Goal: Transaction & Acquisition: Purchase product/service

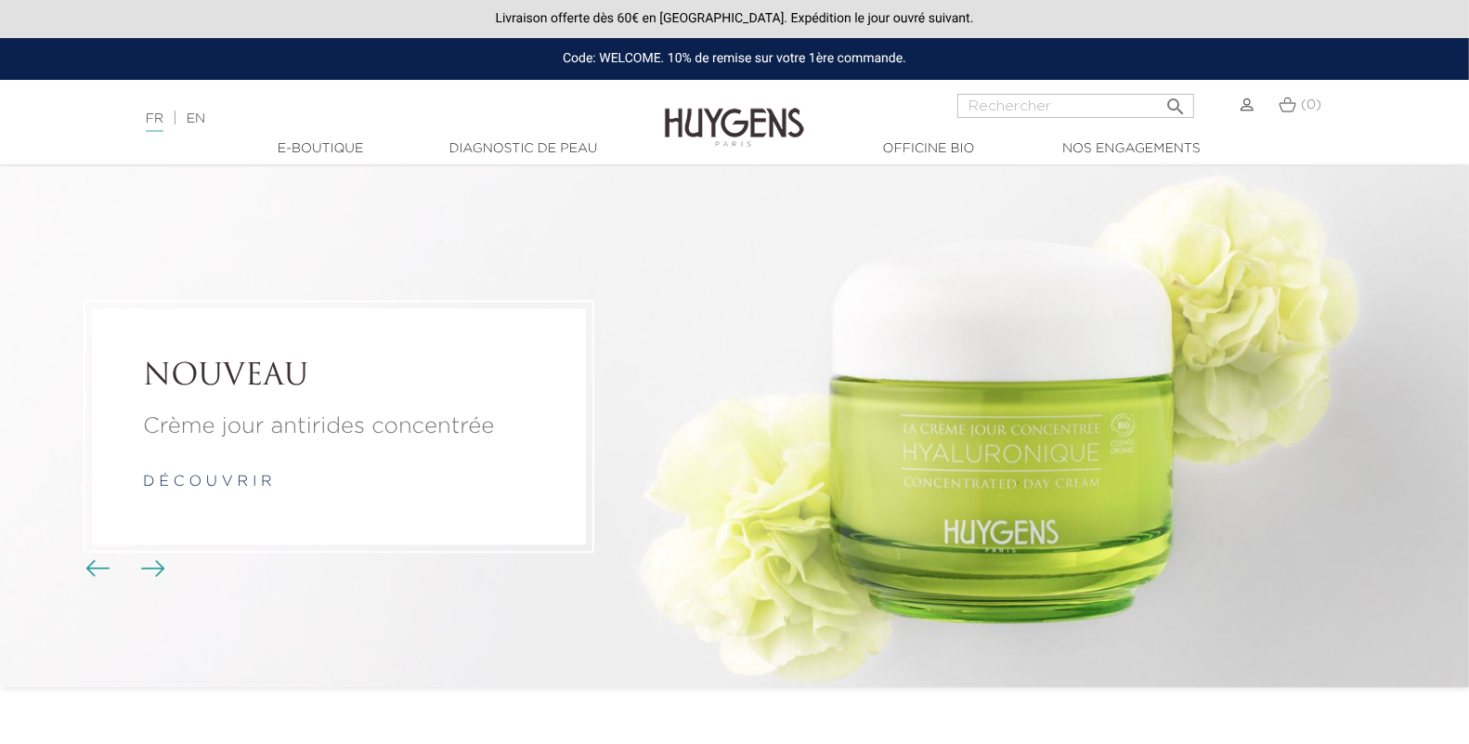
click at [102, 573] on img "Boutons du carrousel" at bounding box center [97, 568] width 24 height 17
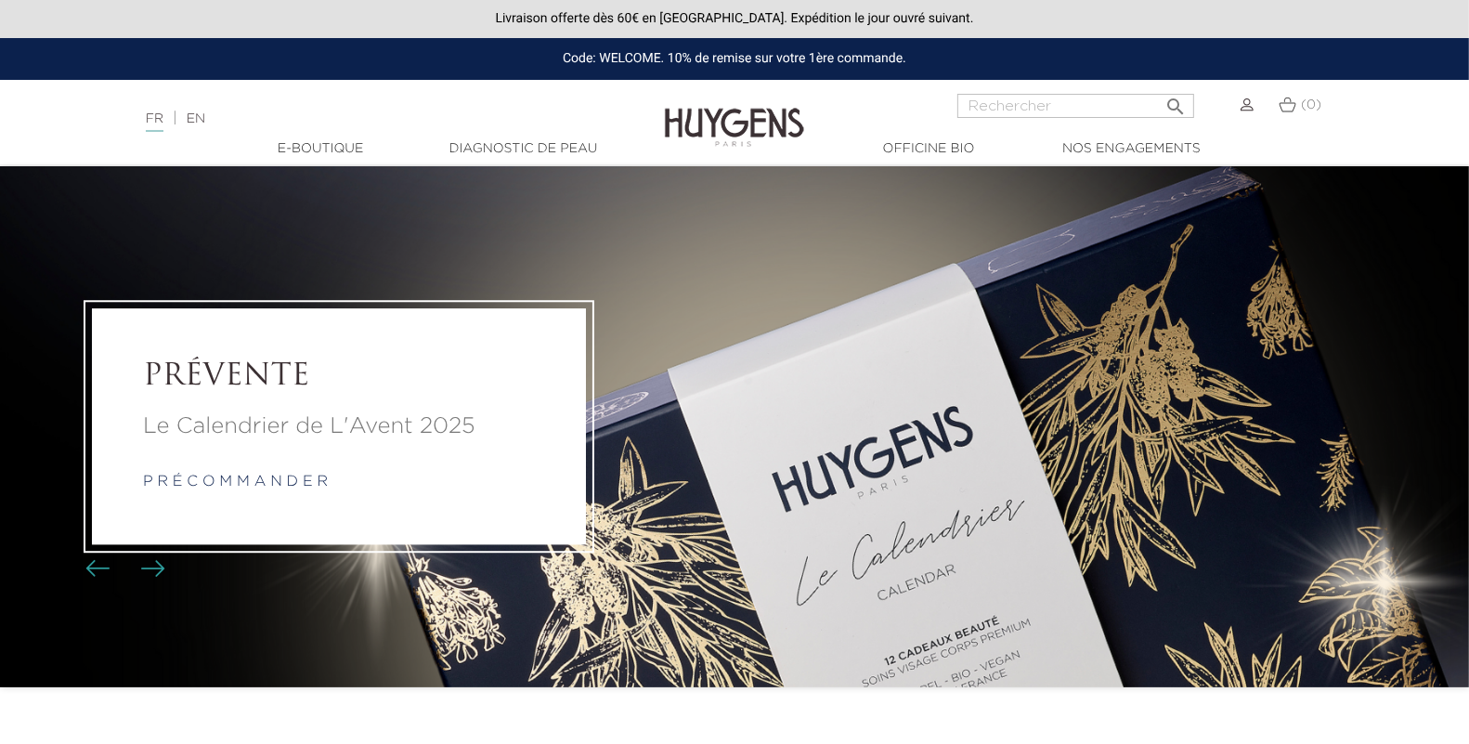
click at [228, 479] on link "p r é c o m m a n d e r" at bounding box center [235, 482] width 185 height 15
